Goal: Use online tool/utility: Utilize a website feature to perform a specific function

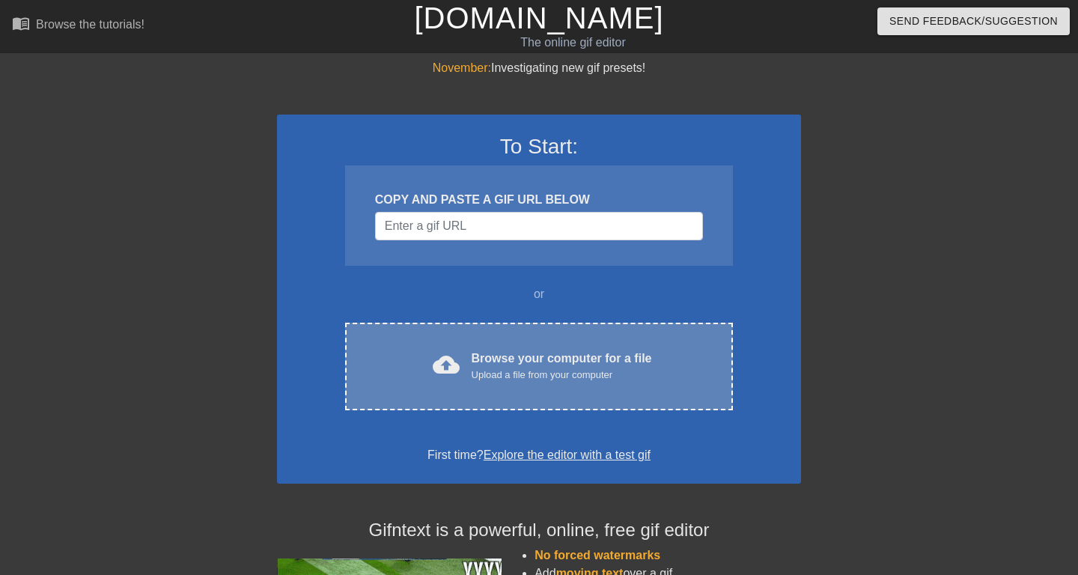
click at [454, 362] on span "cloud_upload" at bounding box center [446, 364] width 27 height 27
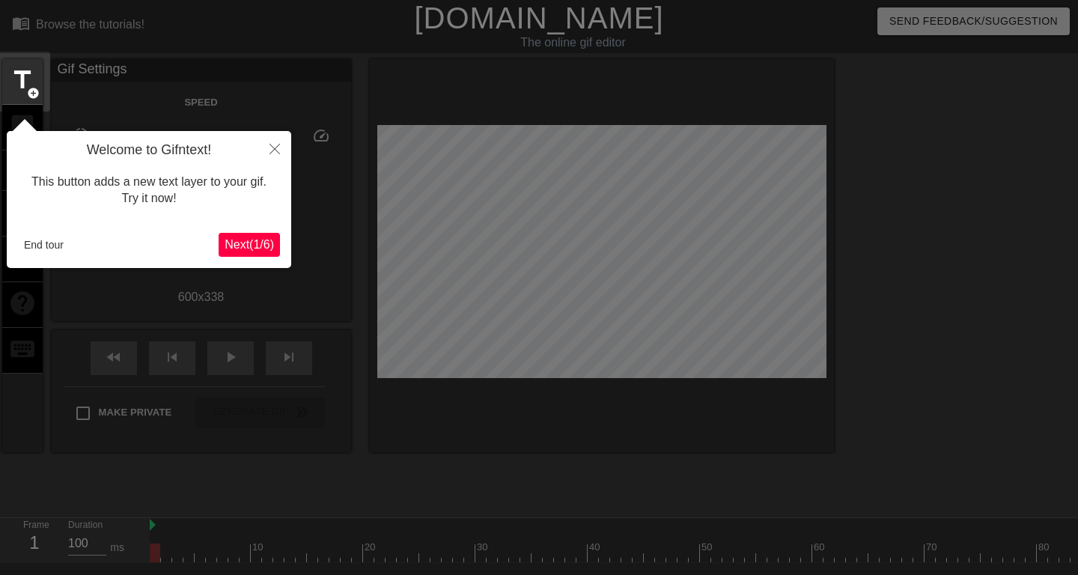
scroll to position [37, 0]
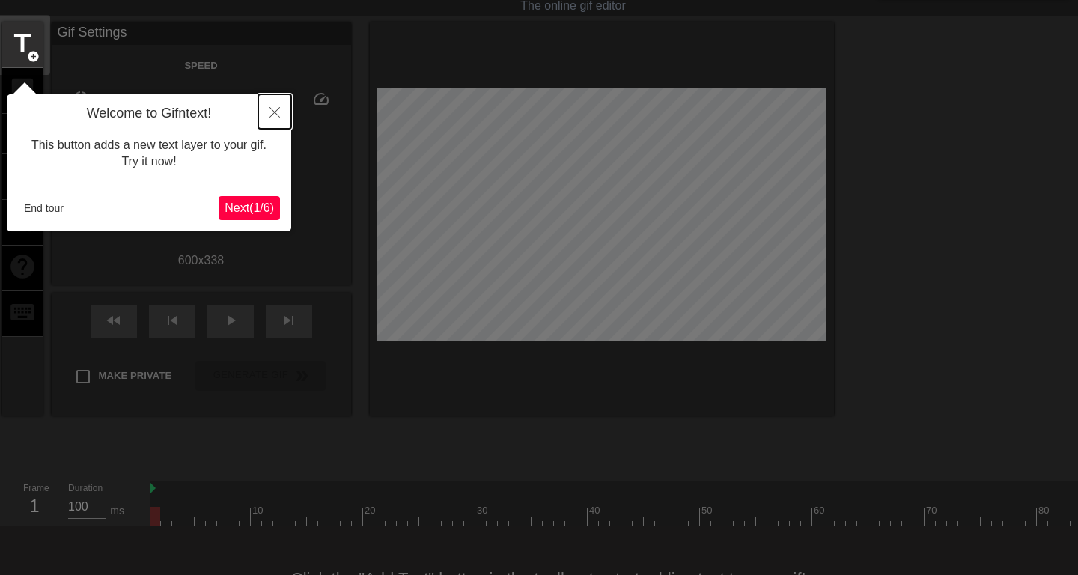
click at [274, 109] on icon "Close" at bounding box center [274, 112] width 10 height 10
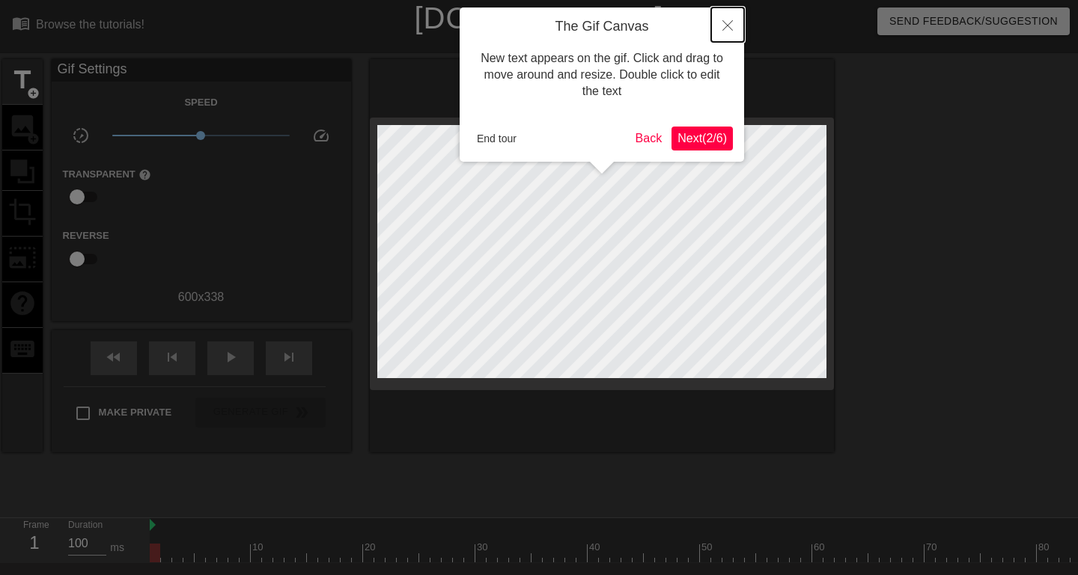
click at [730, 31] on button "Close" at bounding box center [727, 24] width 33 height 34
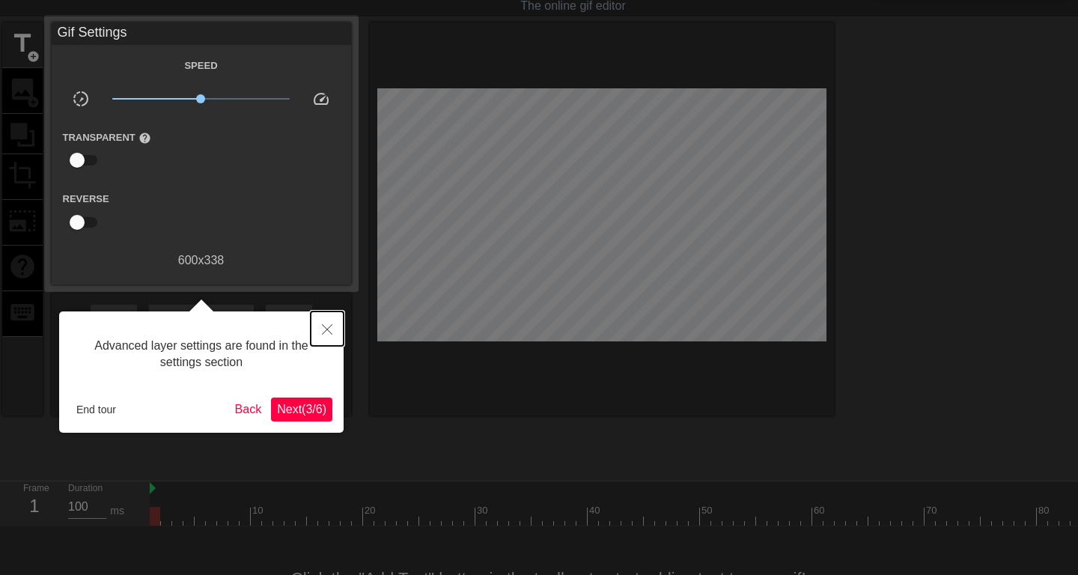
click at [329, 329] on icon "Close" at bounding box center [327, 329] width 10 height 10
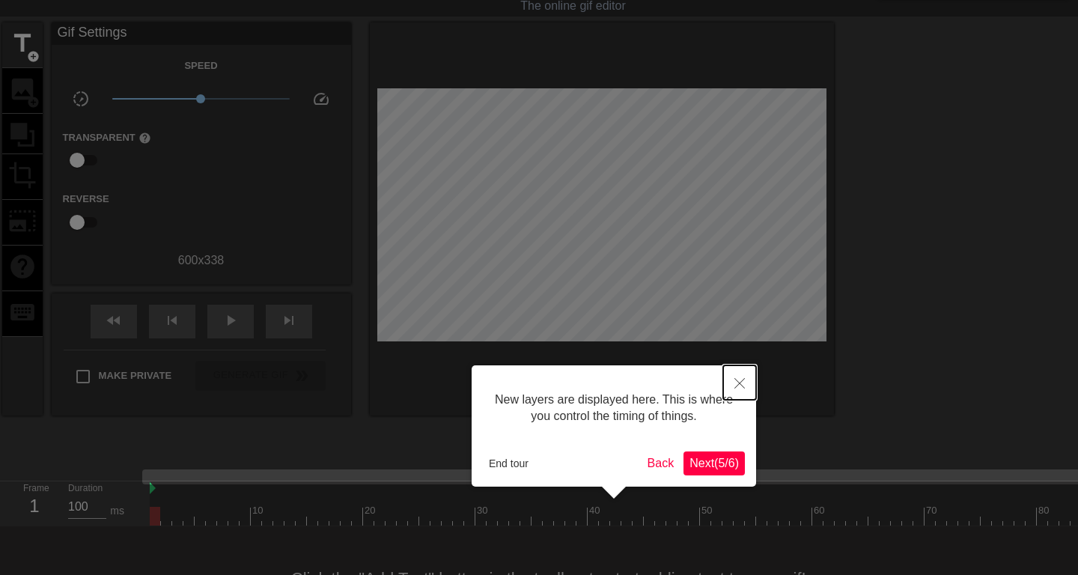
click at [746, 382] on button "Close" at bounding box center [739, 382] width 33 height 34
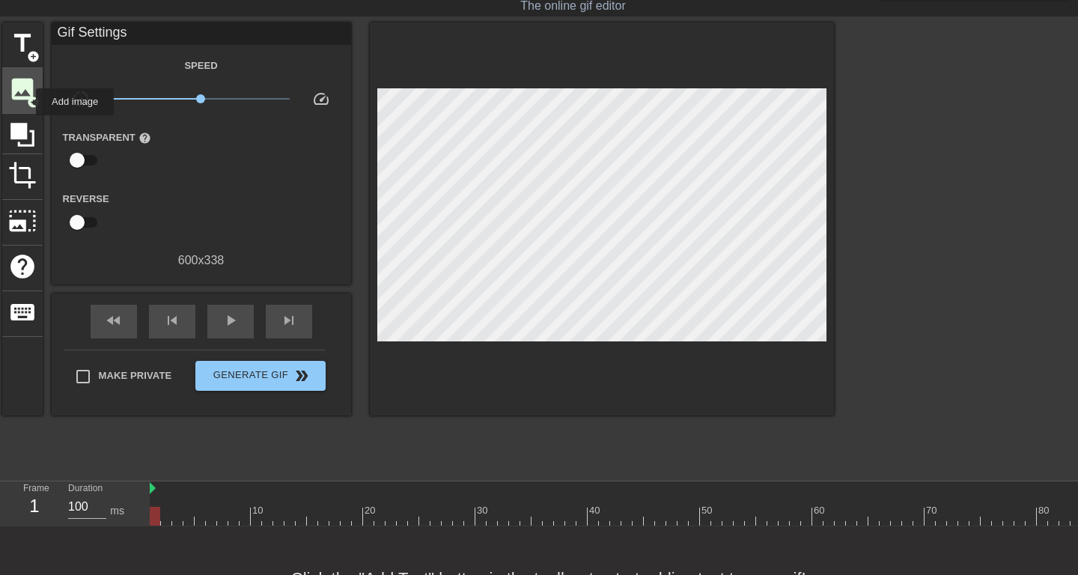
click at [27, 102] on span "add_circle" at bounding box center [33, 102] width 13 height 13
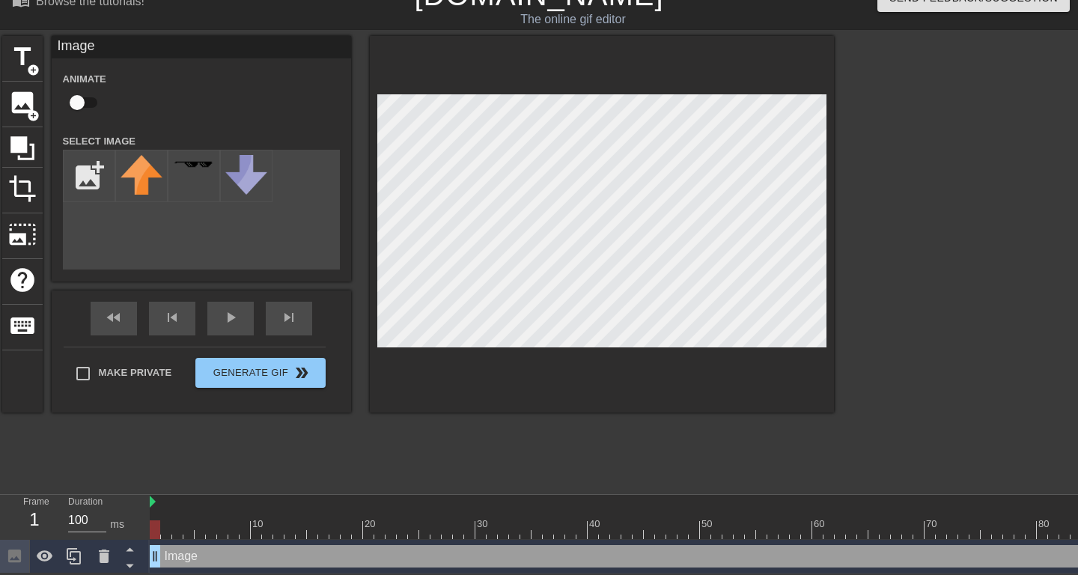
scroll to position [0, 0]
click at [85, 200] on input "file" at bounding box center [89, 175] width 51 height 51
type input "C:\fakepath\Hugging_Face_Emoji_2028ce8b-c213-4d45-94aa-21e1a0842b4d_large.webp"
click at [132, 173] on img at bounding box center [141, 176] width 42 height 42
click at [88, 105] on input "checkbox" at bounding box center [76, 102] width 85 height 28
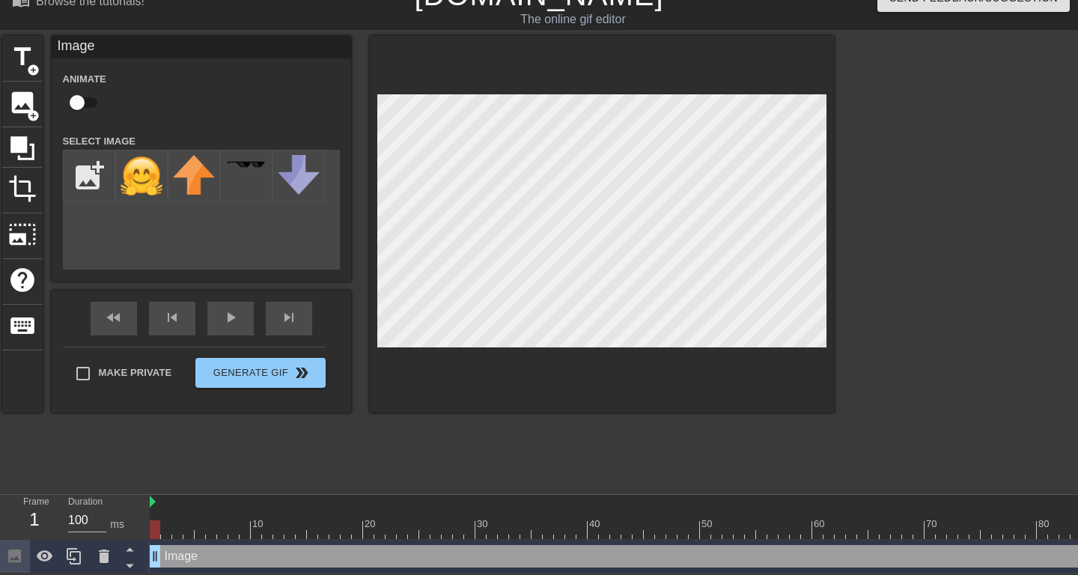
checkbox input "true"
click at [153, 501] on img at bounding box center [153, 501] width 6 height 12
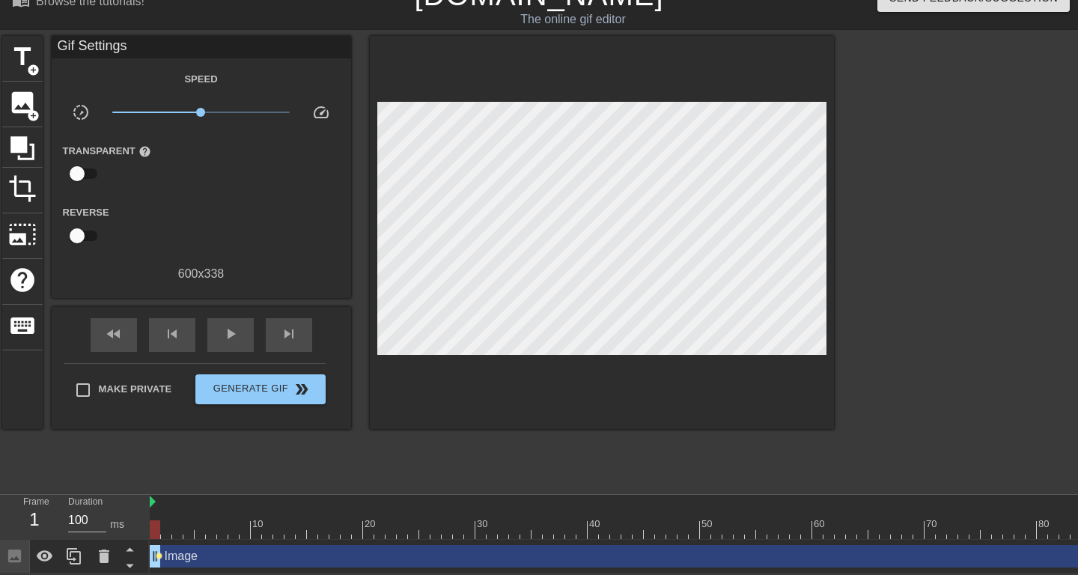
click at [156, 553] on span "lens" at bounding box center [159, 555] width 7 height 7
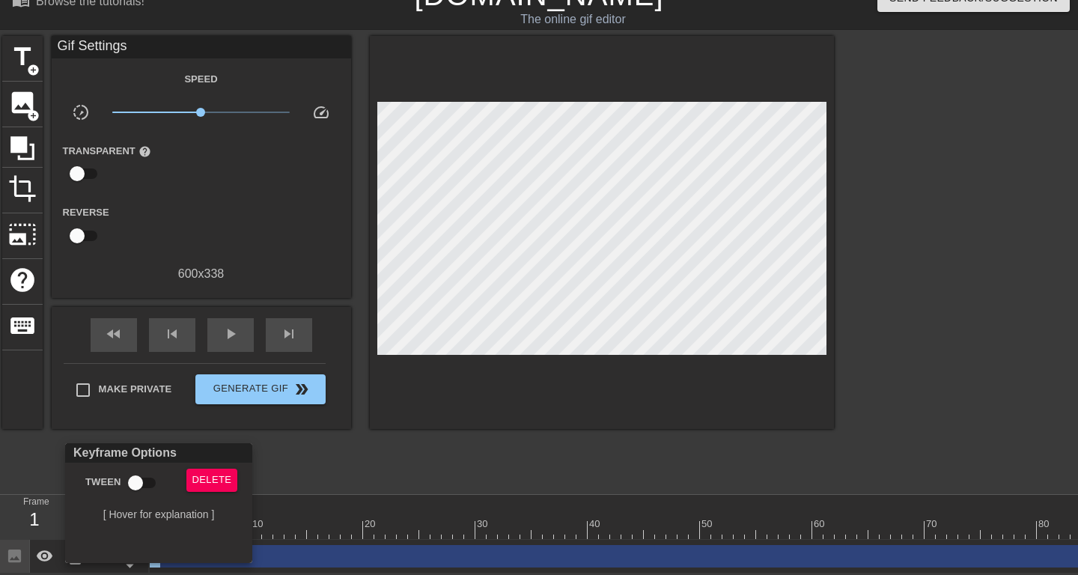
click at [394, 471] on div at bounding box center [539, 287] width 1078 height 575
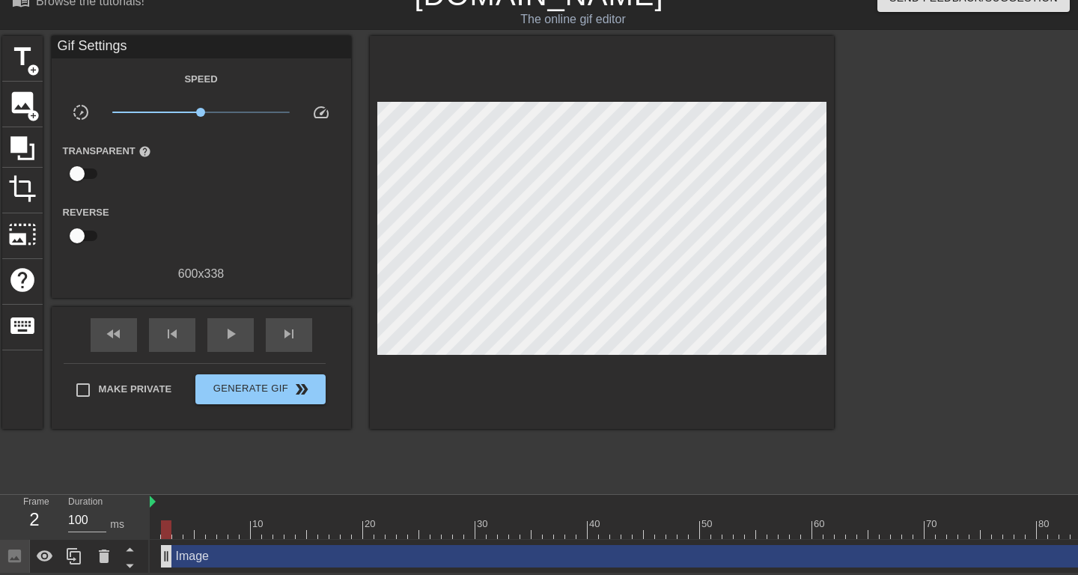
drag, startPoint x: 156, startPoint y: 558, endPoint x: 170, endPoint y: 557, distance: 14.2
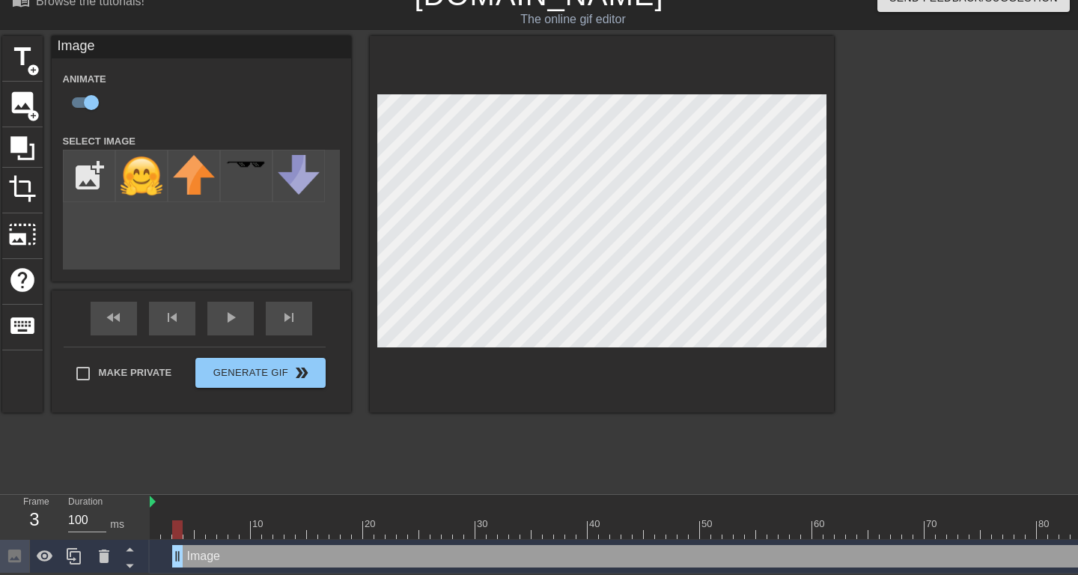
drag, startPoint x: 169, startPoint y: 550, endPoint x: 180, endPoint y: 554, distance: 11.1
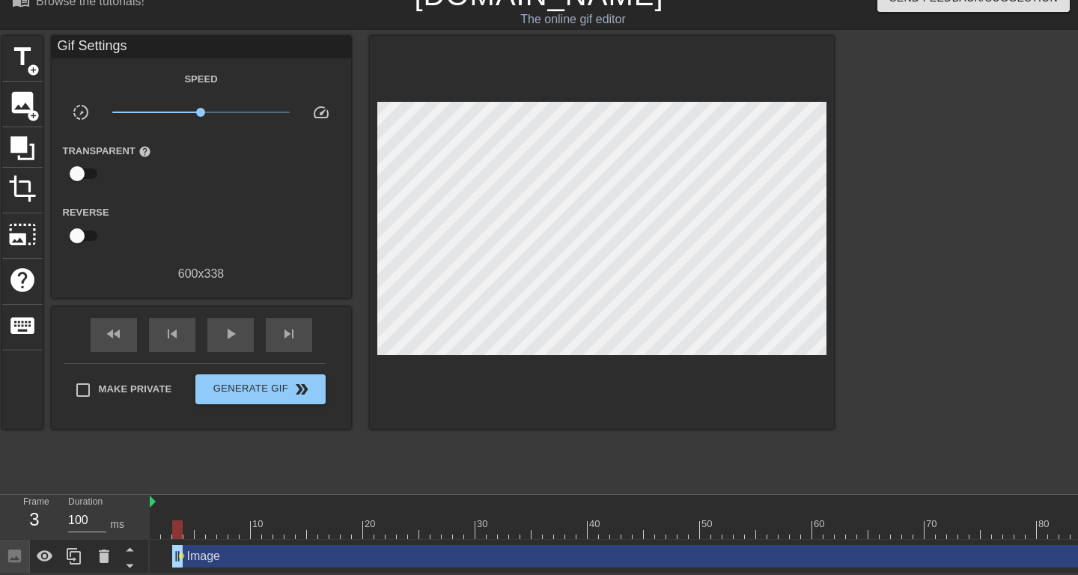
drag, startPoint x: 180, startPoint y: 555, endPoint x: 189, endPoint y: 555, distance: 9.0
click at [189, 555] on div "Image drag_handle drag_handle lens" at bounding box center [711, 556] width 1123 height 22
drag, startPoint x: 177, startPoint y: 554, endPoint x: 197, endPoint y: 554, distance: 20.2
drag, startPoint x: 200, startPoint y: 554, endPoint x: 221, endPoint y: 554, distance: 21.0
click at [221, 554] on div "Image drag_handle drag_handle lens" at bounding box center [711, 556] width 1123 height 22
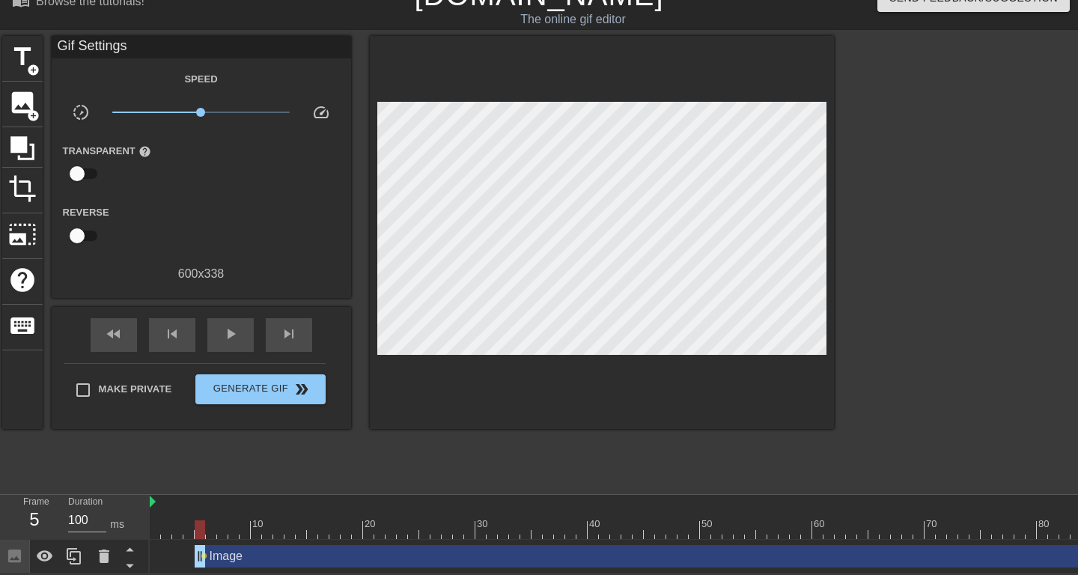
drag, startPoint x: 200, startPoint y: 555, endPoint x: 213, endPoint y: 556, distance: 12.7
click at [213, 556] on div "Image drag_handle drag_handle lens" at bounding box center [711, 556] width 1123 height 22
drag, startPoint x: 198, startPoint y: 549, endPoint x: 209, endPoint y: 549, distance: 11.3
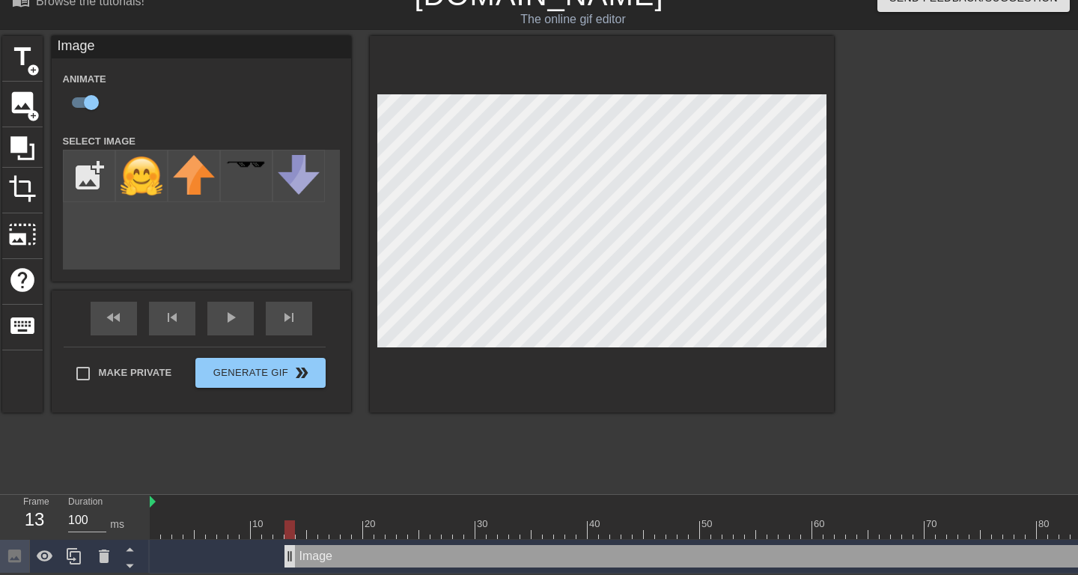
drag, startPoint x: 210, startPoint y: 555, endPoint x: 287, endPoint y: 552, distance: 76.4
drag, startPoint x: 299, startPoint y: 552, endPoint x: 314, endPoint y: 552, distance: 15.0
drag, startPoint x: 314, startPoint y: 552, endPoint x: 323, endPoint y: 552, distance: 9.0
drag, startPoint x: 324, startPoint y: 549, endPoint x: 338, endPoint y: 549, distance: 14.2
drag, startPoint x: 332, startPoint y: 557, endPoint x: 348, endPoint y: 556, distance: 16.5
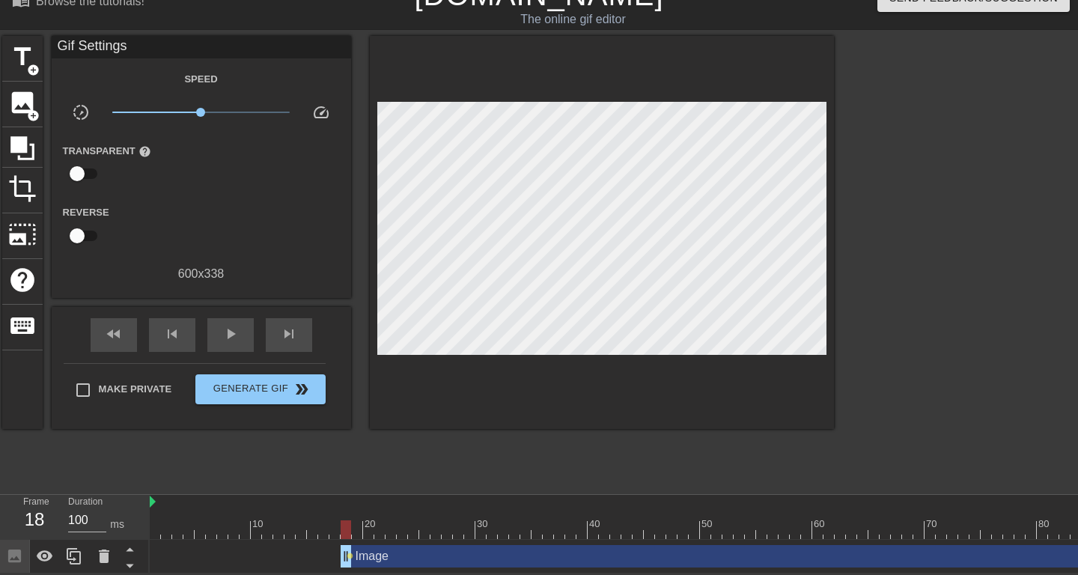
drag, startPoint x: 349, startPoint y: 551, endPoint x: 363, endPoint y: 549, distance: 13.6
click at [363, 549] on div "Image drag_handle drag_handle lens" at bounding box center [711, 556] width 1123 height 22
drag, startPoint x: 344, startPoint y: 555, endPoint x: 359, endPoint y: 555, distance: 15.0
drag, startPoint x: 358, startPoint y: 551, endPoint x: 394, endPoint y: 545, distance: 35.7
click at [394, 545] on div "Image drag_handle drag_handle lens" at bounding box center [711, 556] width 1123 height 22
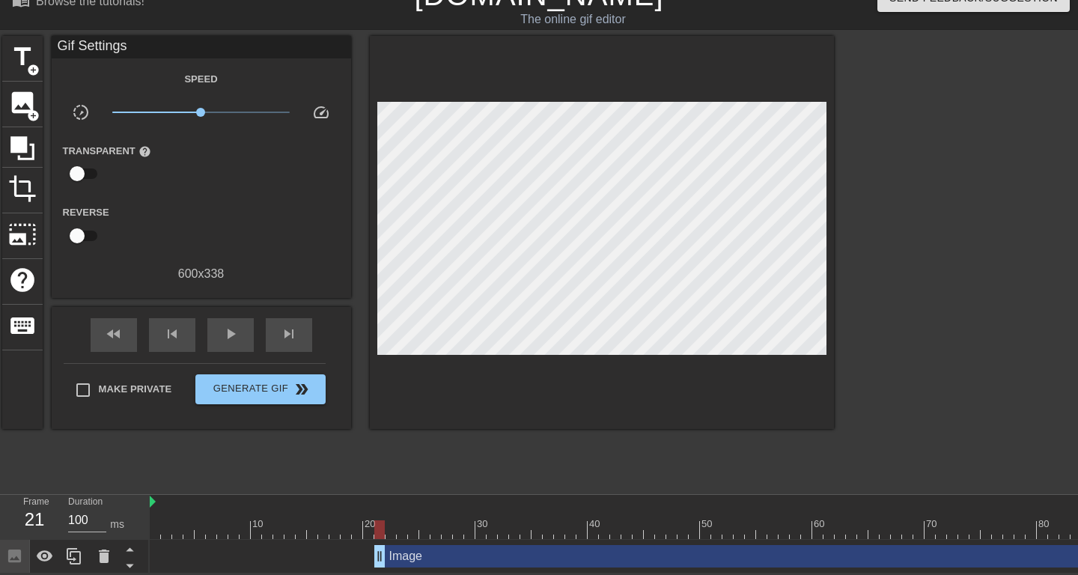
drag, startPoint x: 353, startPoint y: 552, endPoint x: 372, endPoint y: 552, distance: 18.7
click at [372, 552] on div "Image drag_handle drag_handle" at bounding box center [711, 556] width 1123 height 22
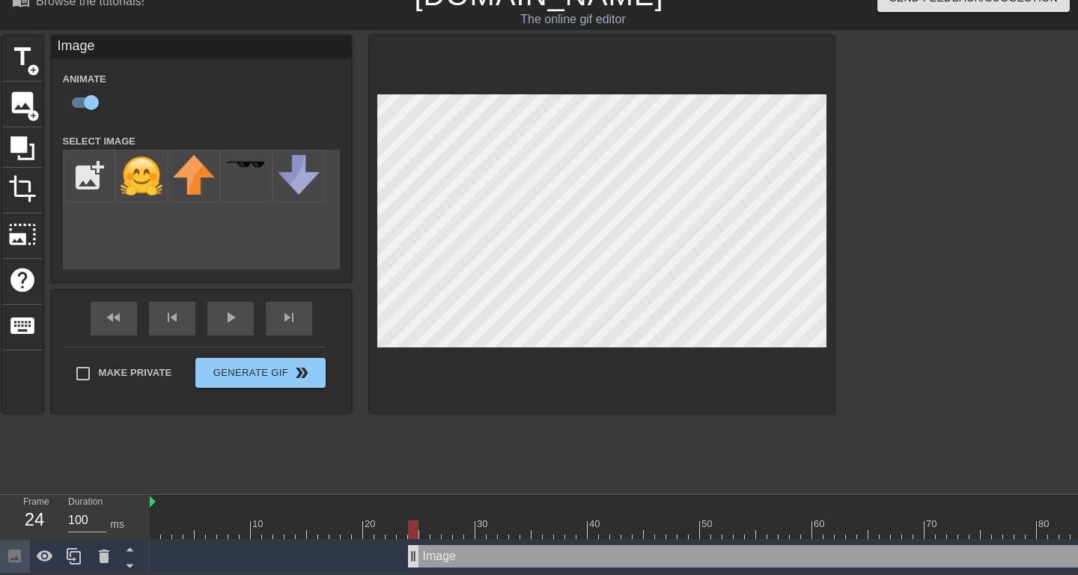
drag, startPoint x: 377, startPoint y: 551, endPoint x: 413, endPoint y: 550, distance: 35.9
drag, startPoint x: 411, startPoint y: 552, endPoint x: 432, endPoint y: 551, distance: 21.0
drag, startPoint x: 436, startPoint y: 563, endPoint x: 572, endPoint y: 570, distance: 136.4
click at [572, 570] on div "Image drag_handle drag_handle" at bounding box center [711, 557] width 1123 height 34
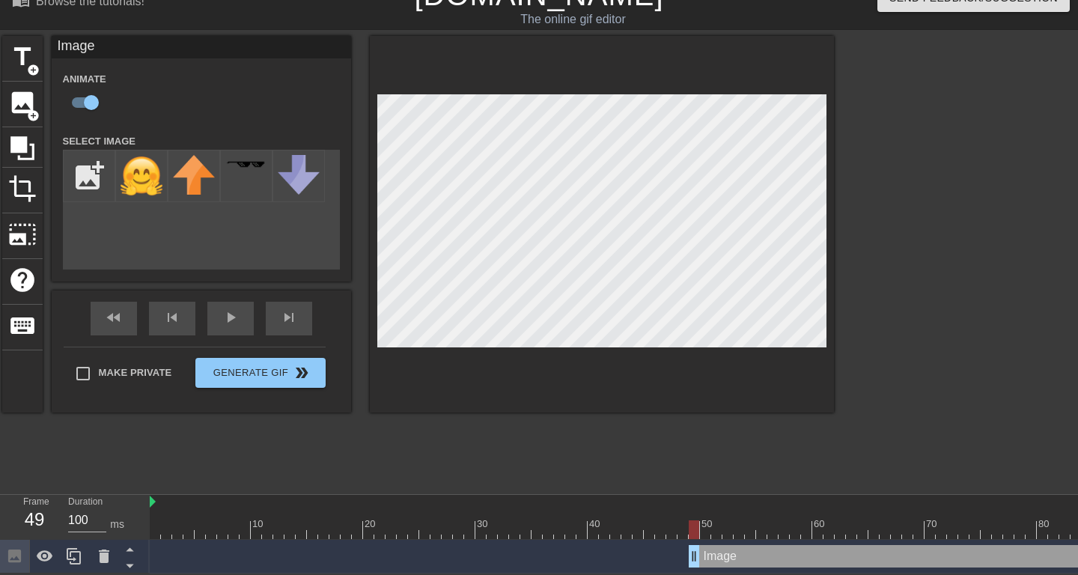
drag, startPoint x: 569, startPoint y: 560, endPoint x: 693, endPoint y: 554, distance: 124.4
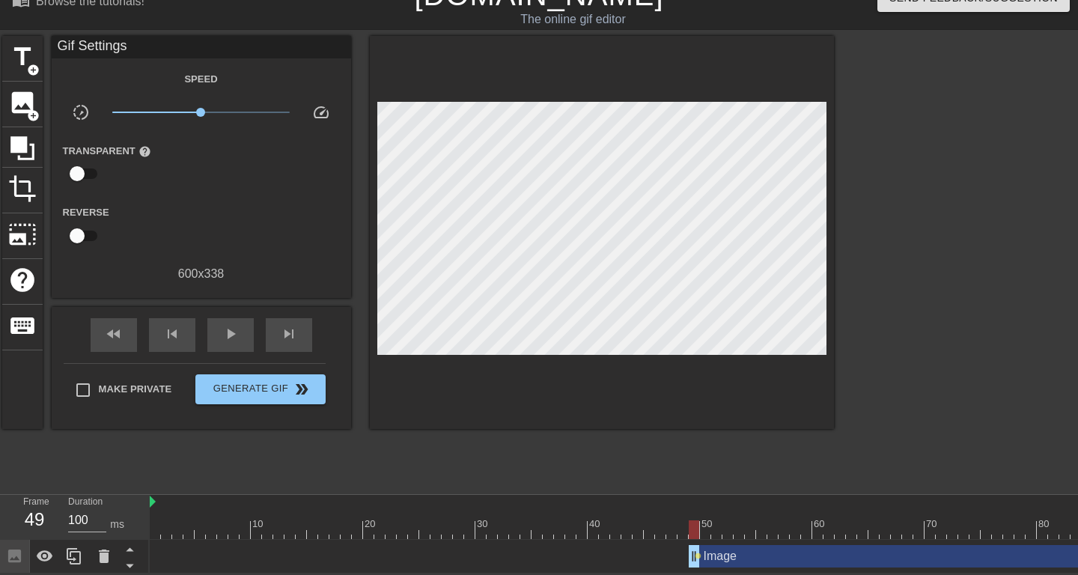
drag, startPoint x: 696, startPoint y: 555, endPoint x: 709, endPoint y: 555, distance: 13.5
click at [709, 555] on div "Image drag_handle drag_handle lens" at bounding box center [711, 556] width 1123 height 22
drag, startPoint x: 691, startPoint y: 551, endPoint x: 735, endPoint y: 552, distance: 44.2
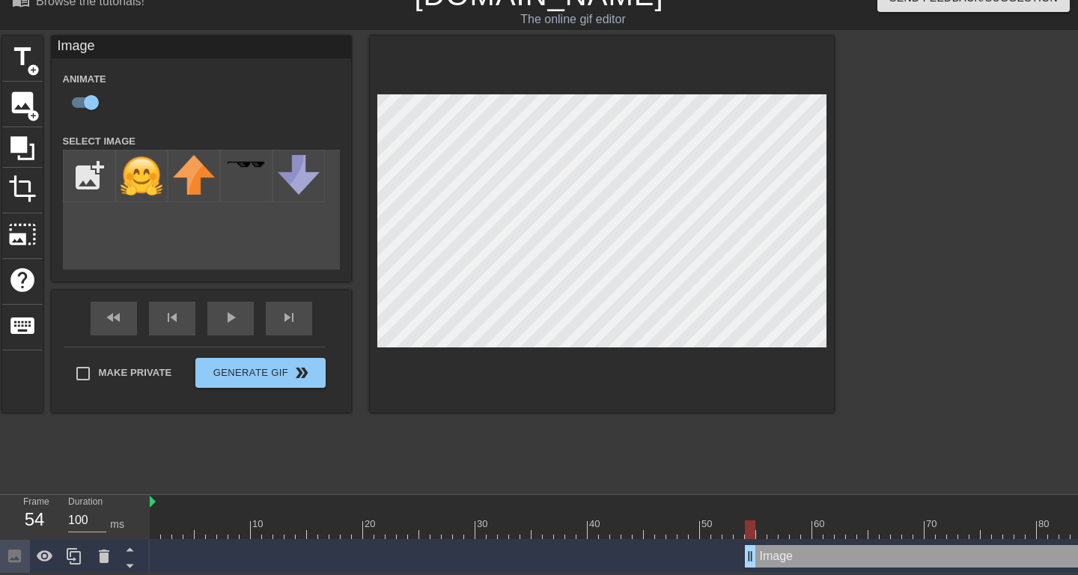
drag, startPoint x: 736, startPoint y: 556, endPoint x: 751, endPoint y: 557, distance: 15.7
drag, startPoint x: 748, startPoint y: 555, endPoint x: 772, endPoint y: 555, distance: 23.9
drag, startPoint x: 769, startPoint y: 555, endPoint x: 794, endPoint y: 557, distance: 24.8
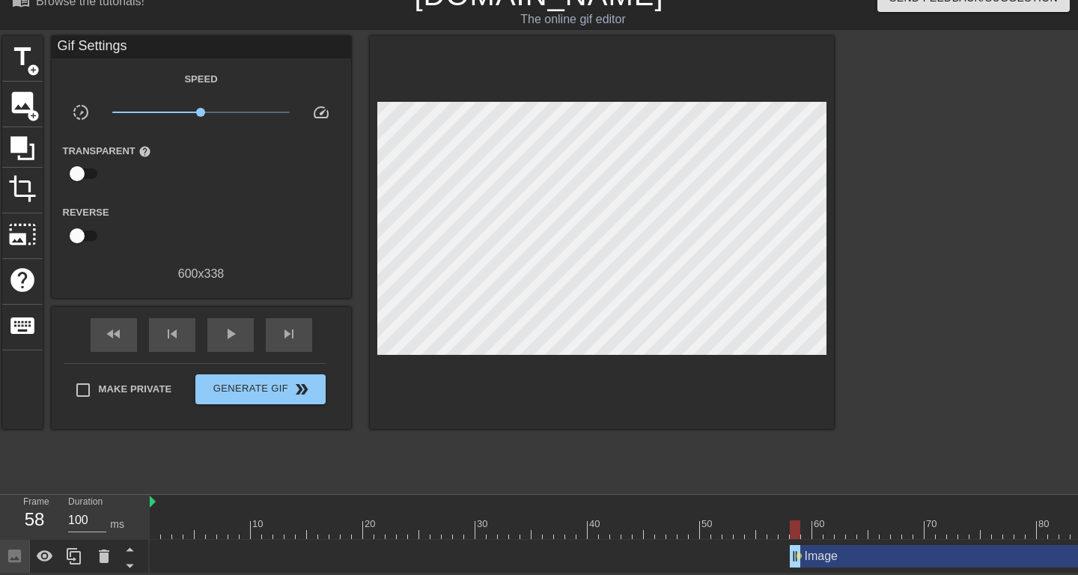
drag, startPoint x: 796, startPoint y: 555, endPoint x: 811, endPoint y: 555, distance: 15.7
click at [811, 555] on div "Image drag_handle drag_handle lens" at bounding box center [711, 556] width 1123 height 22
drag, startPoint x: 794, startPoint y: 553, endPoint x: 896, endPoint y: 549, distance: 101.8
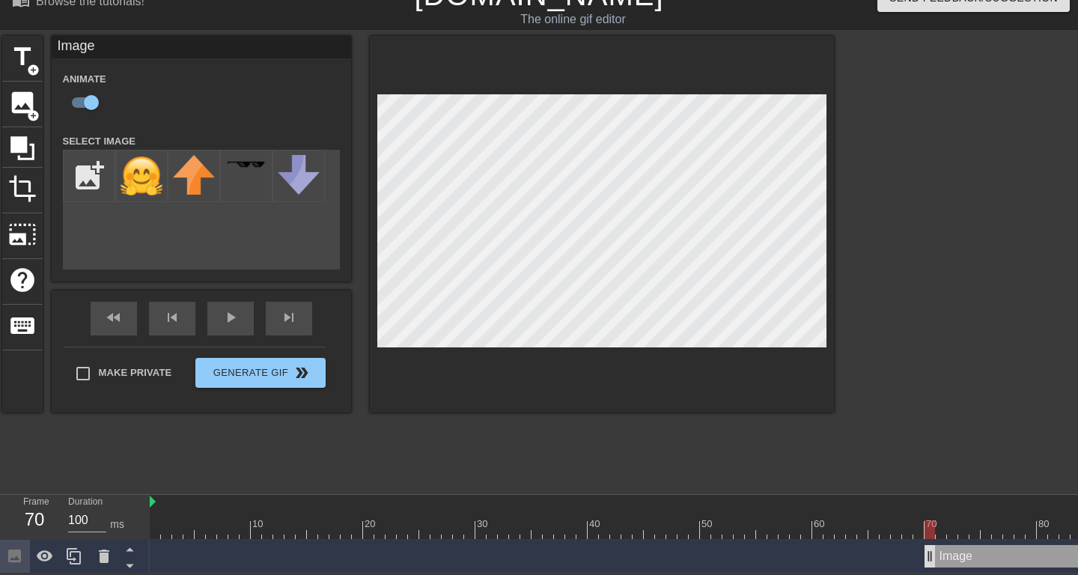
drag, startPoint x: 894, startPoint y: 551, endPoint x: 920, endPoint y: 552, distance: 27.0
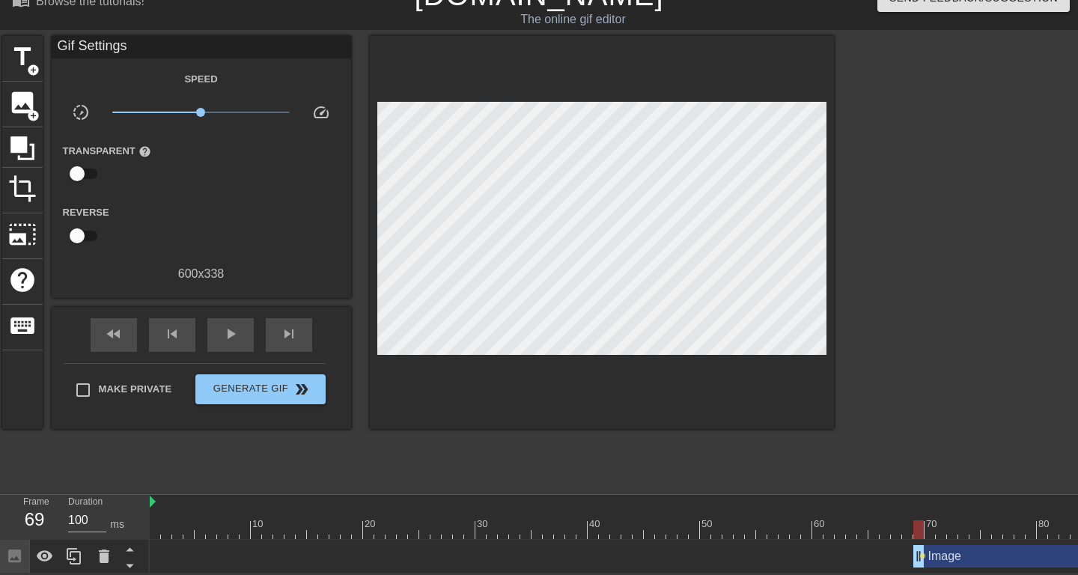
drag, startPoint x: 919, startPoint y: 553, endPoint x: 907, endPoint y: 555, distance: 12.1
click at [907, 555] on div "Image drag_handle drag_handle lens" at bounding box center [711, 556] width 1123 height 22
drag, startPoint x: 917, startPoint y: 552, endPoint x: 940, endPoint y: 552, distance: 23.2
drag, startPoint x: 941, startPoint y: 552, endPoint x: 958, endPoint y: 553, distance: 17.3
click at [958, 553] on div "Image drag_handle drag_handle lens" at bounding box center [711, 556] width 1123 height 22
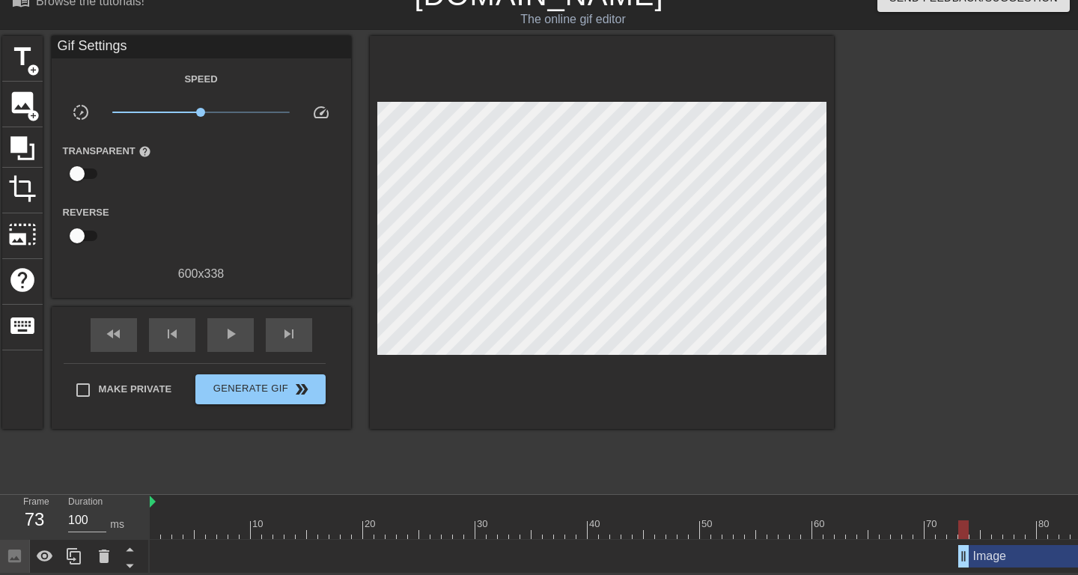
drag, startPoint x: 937, startPoint y: 553, endPoint x: 956, endPoint y: 553, distance: 18.7
click at [956, 553] on div "Image drag_handle drag_handle" at bounding box center [711, 556] width 1123 height 22
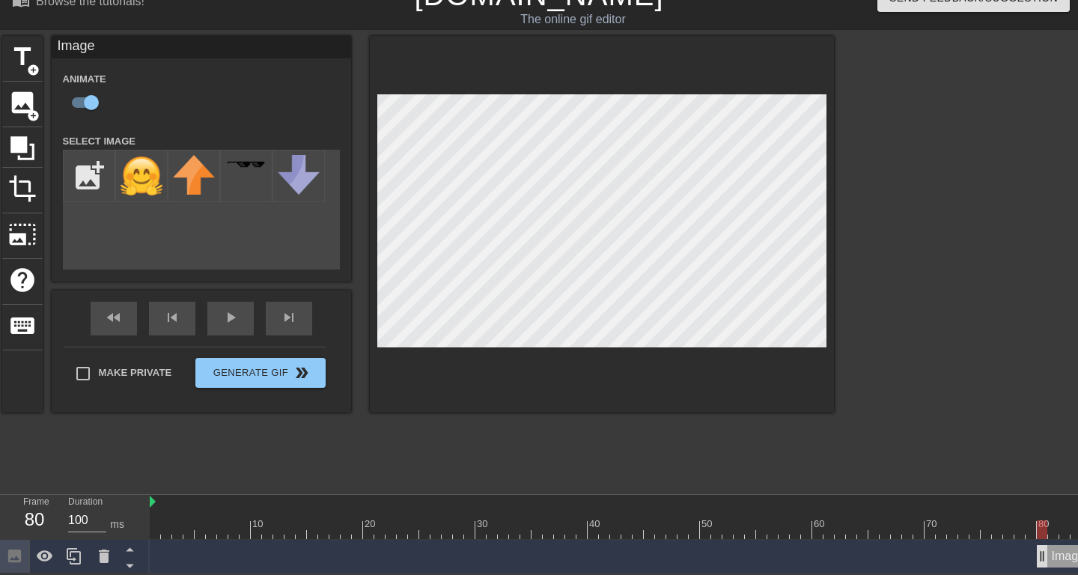
drag, startPoint x: 962, startPoint y: 549, endPoint x: 1039, endPoint y: 551, distance: 77.9
click at [47, 558] on icon at bounding box center [45, 555] width 16 height 11
click at [47, 558] on icon at bounding box center [45, 556] width 16 height 14
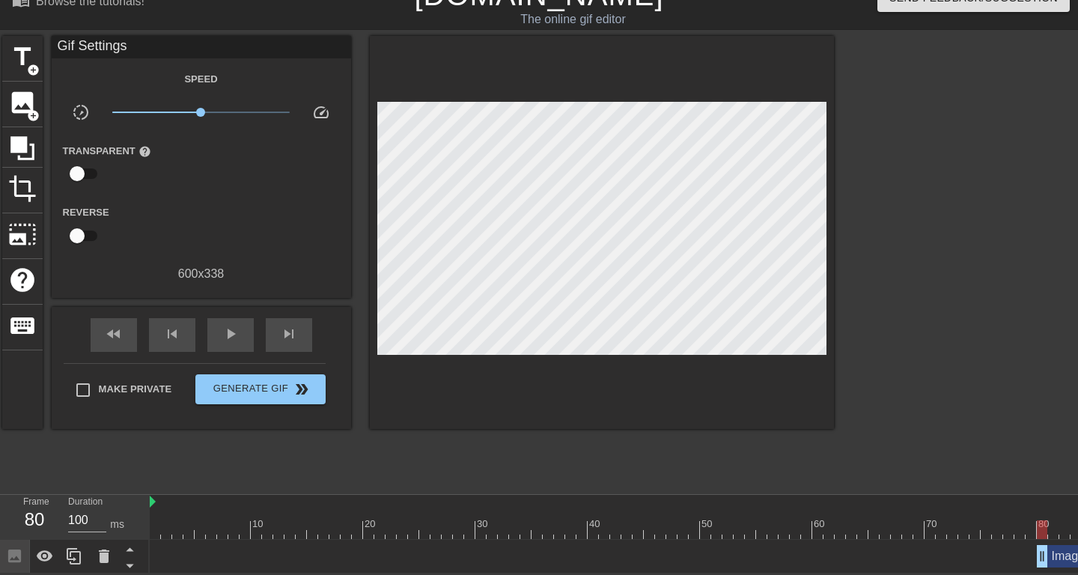
click at [874, 543] on div "Image drag_handle drag_handle" at bounding box center [711, 557] width 1123 height 34
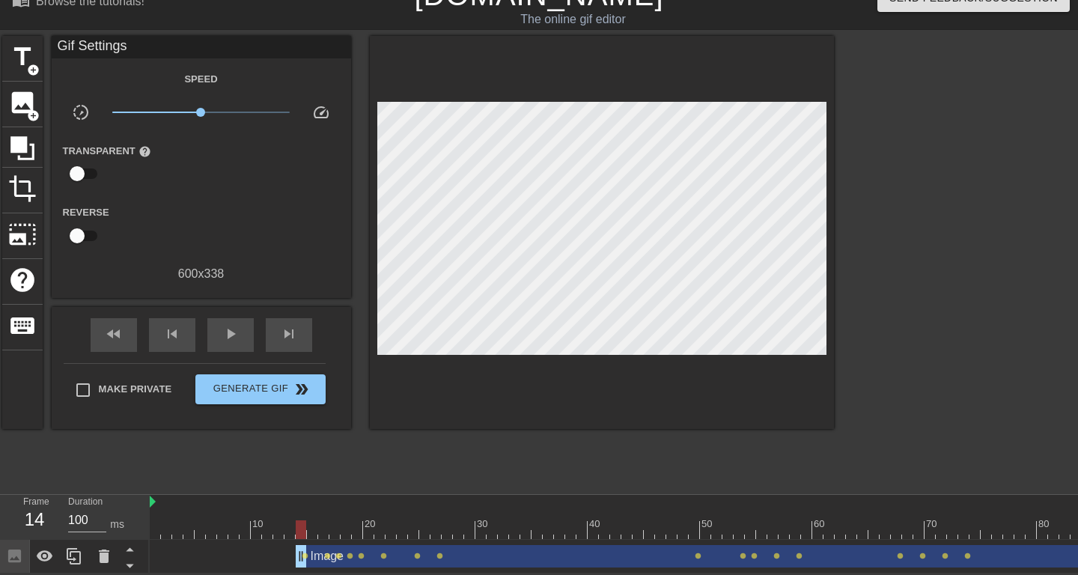
drag, startPoint x: 1042, startPoint y: 549, endPoint x: 296, endPoint y: 542, distance: 746.2
click at [296, 542] on div "Image drag_handle drag_handle lens lens lens lens lens lens lens lens lens lens…" at bounding box center [711, 557] width 1123 height 34
drag, startPoint x: 301, startPoint y: 552, endPoint x: 236, endPoint y: 552, distance: 64.4
click at [236, 552] on div "Image drag_handle drag_handle lens lens lens lens lens lens lens lens lens lens…" at bounding box center [711, 556] width 1123 height 22
drag, startPoint x: 302, startPoint y: 559, endPoint x: 126, endPoint y: 561, distance: 175.9
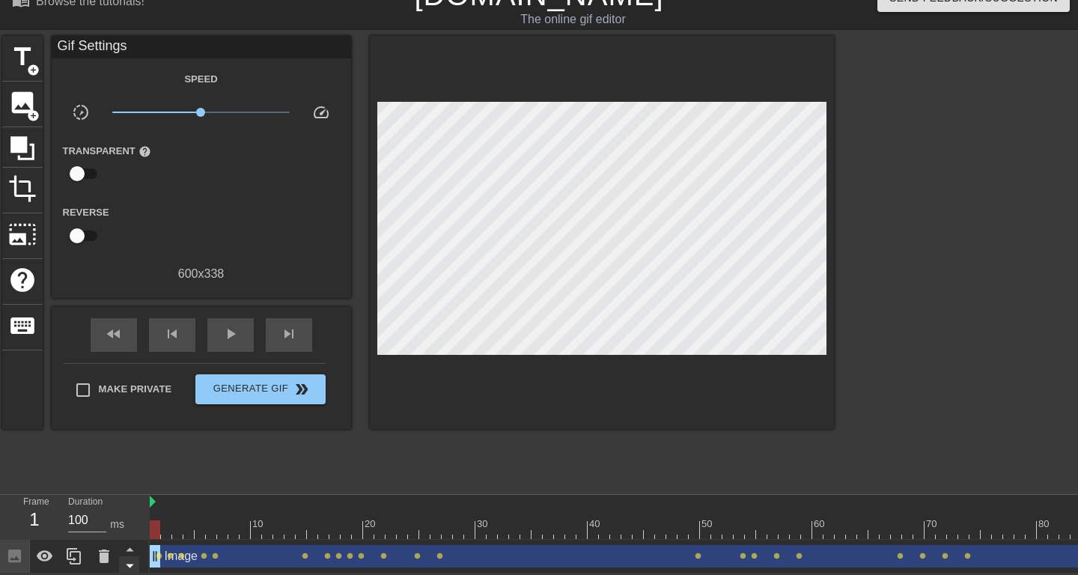
click at [125, 561] on div "Frame 1 Duration 100 ms 10 20 30 40 50 60 70 80 90 100 Image drag_handle drag_h…" at bounding box center [539, 534] width 1078 height 79
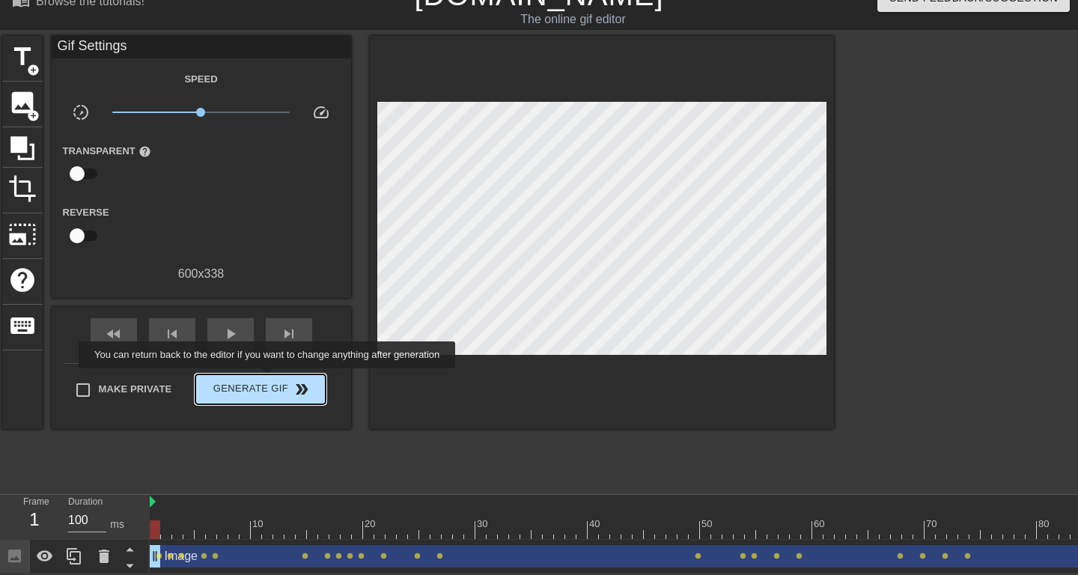
click at [275, 381] on span "Generate Gif double_arrow" at bounding box center [259, 389] width 117 height 18
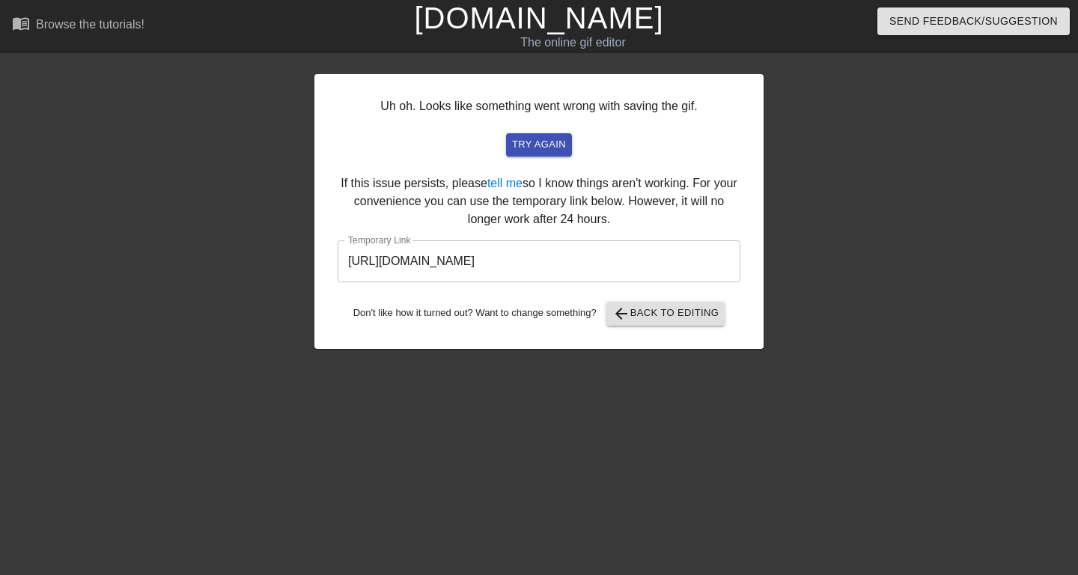
click at [489, 258] on input "[URL][DOMAIN_NAME]" at bounding box center [539, 261] width 403 height 42
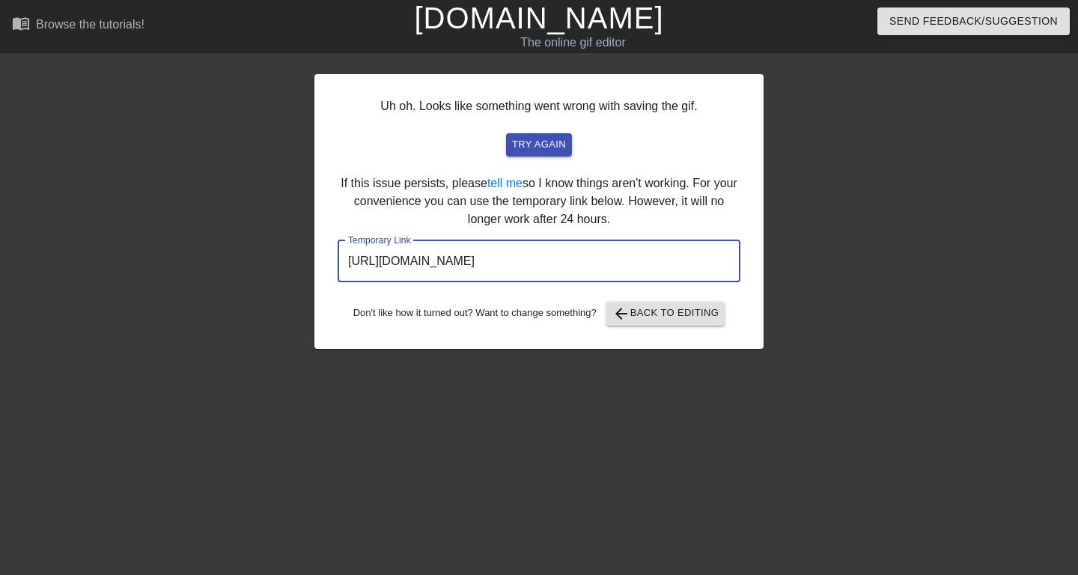
click at [489, 258] on input "[URL][DOMAIN_NAME]" at bounding box center [539, 261] width 403 height 42
